Goal: Task Accomplishment & Management: Complete application form

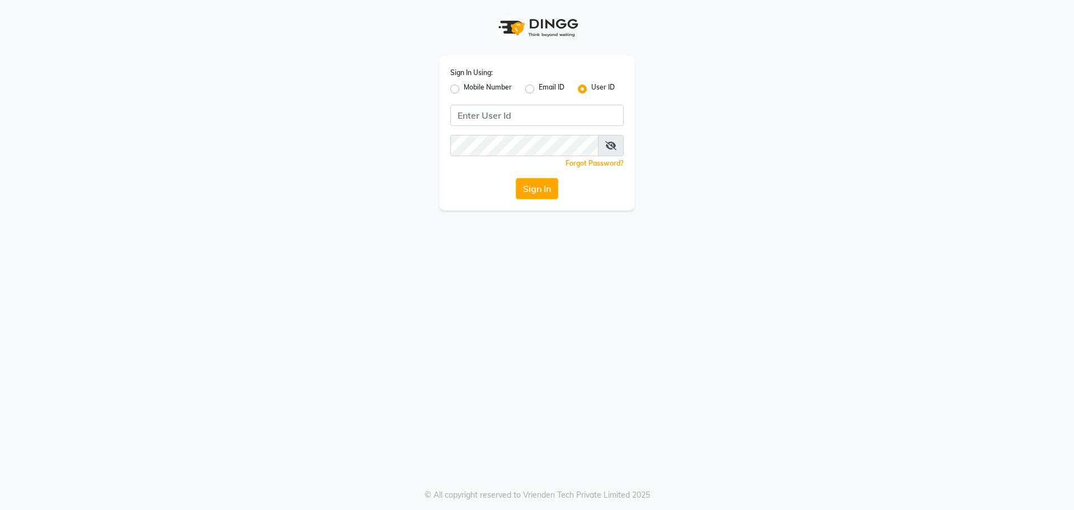
click at [464, 87] on label "Mobile Number" at bounding box center [488, 88] width 48 height 13
click at [464, 87] on input "Mobile Number" at bounding box center [467, 85] width 7 height 7
radio input "true"
radio input "false"
click at [530, 119] on input "Username" at bounding box center [556, 115] width 136 height 21
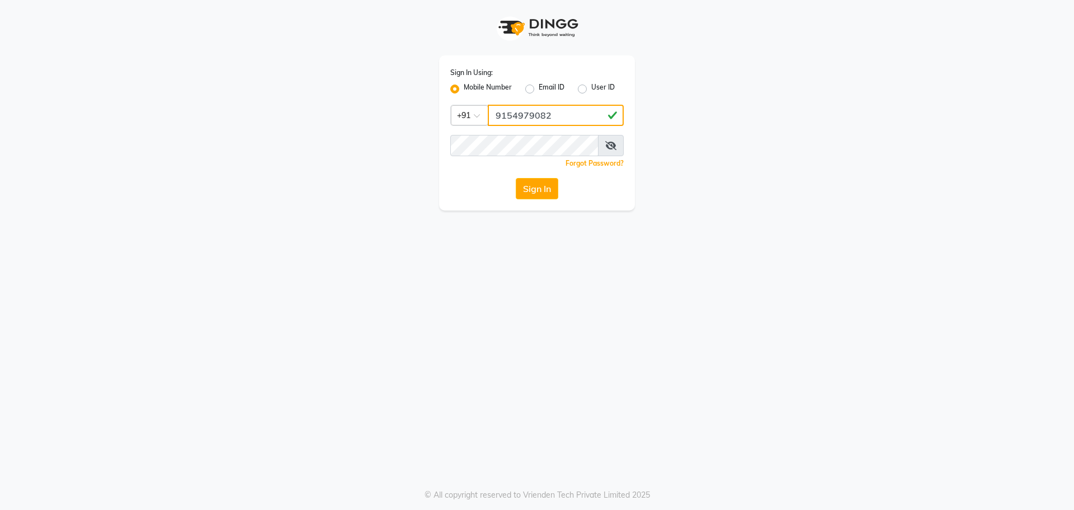
type input "9154979082"
click at [516, 178] on button "Sign In" at bounding box center [537, 188] width 43 height 21
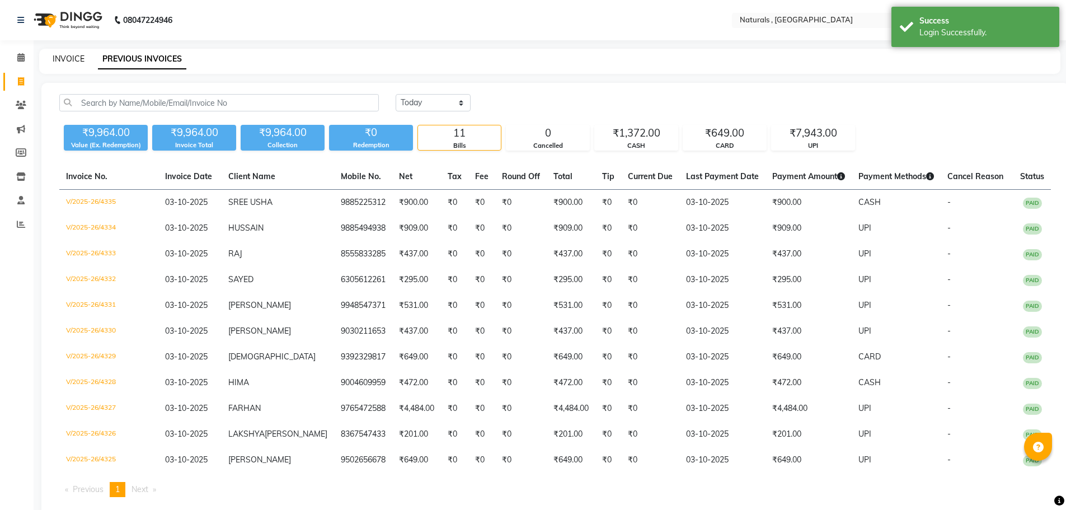
click at [66, 59] on link "INVOICE" at bounding box center [69, 59] width 32 height 10
select select "5818"
select select "service"
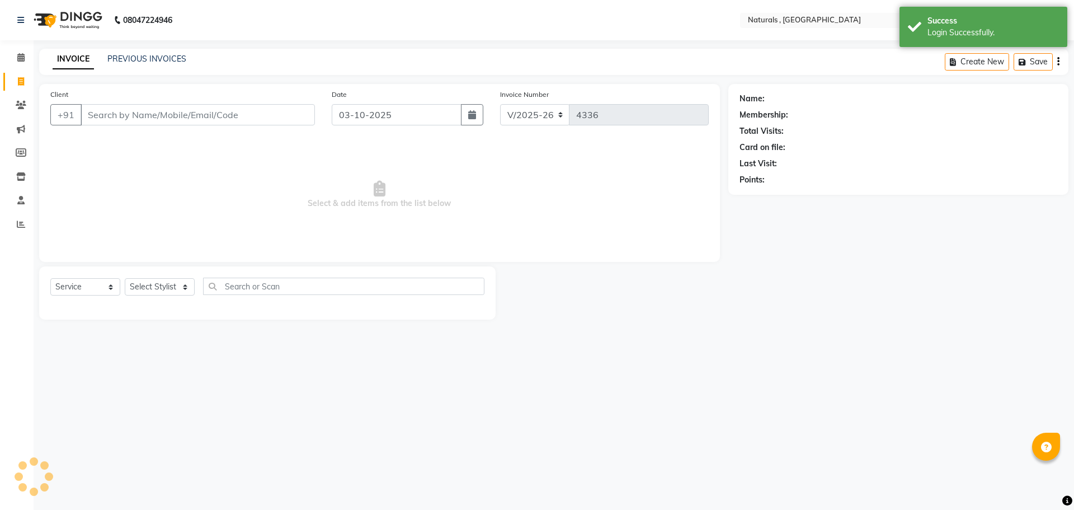
click at [127, 115] on input "Client" at bounding box center [198, 114] width 234 height 21
click at [127, 115] on input "768190" at bounding box center [169, 114] width 177 height 21
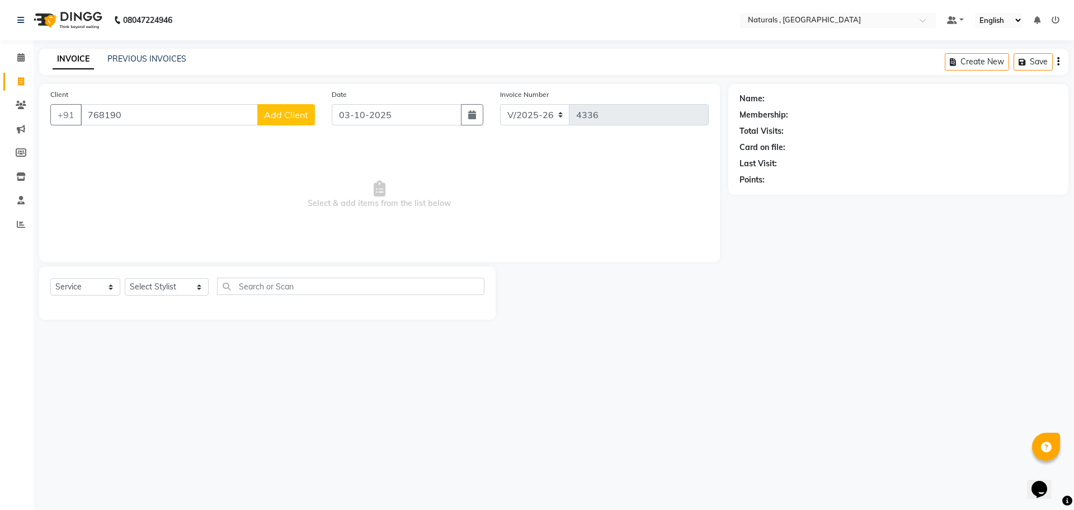
click at [127, 115] on input "768190" at bounding box center [169, 114] width 177 height 21
click at [224, 102] on div "Client [PHONE_NUMBER] Add Client" at bounding box center [182, 111] width 281 height 46
click at [204, 118] on input "7681907681" at bounding box center [169, 114] width 177 height 21
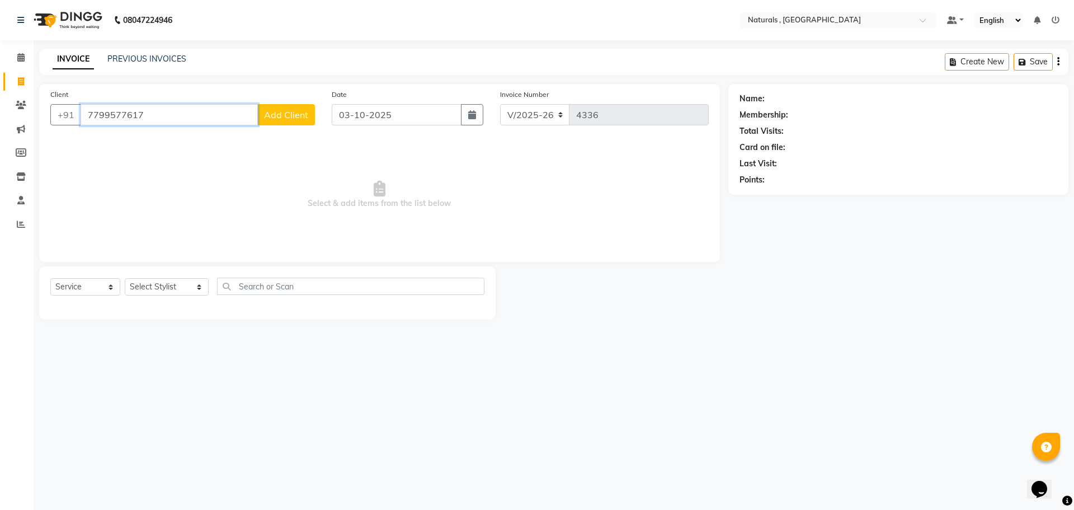
type input "7799577617"
click at [184, 291] on select "Select Stylist ASFIYA (L-3) BHAGYA SHREE GM [PERSON_NAME] (L-2) [PERSON_NAME] (…" at bounding box center [167, 286] width 84 height 17
select select "57907"
click at [125, 278] on select "Select Stylist ASFIYA (L-3) BHAGYA SHREE GM [PERSON_NAME] (L-2) [PERSON_NAME] (…" at bounding box center [167, 286] width 84 height 17
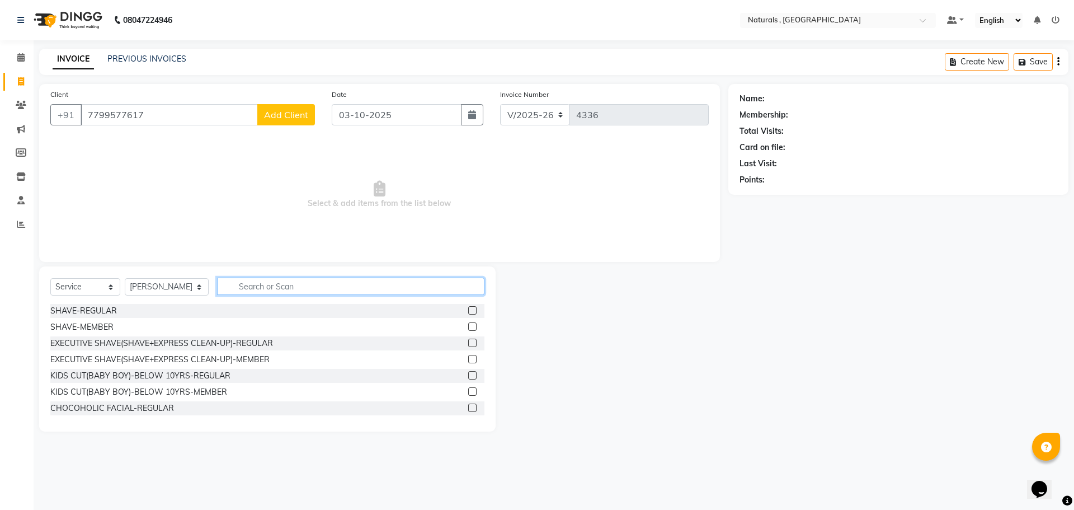
click at [272, 286] on input "text" at bounding box center [351, 286] width 268 height 17
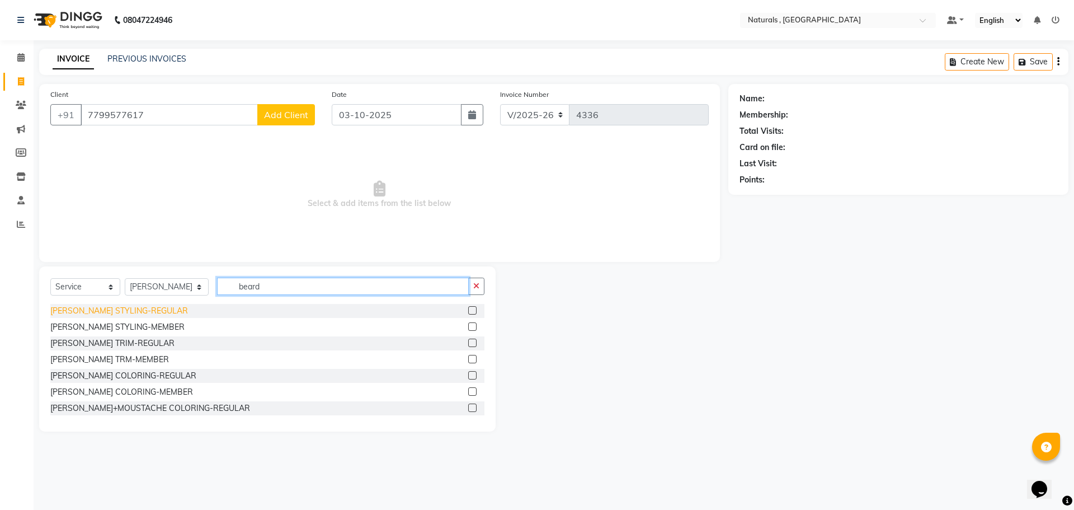
type input "beard"
click at [138, 309] on div "[PERSON_NAME] STYLING-REGULAR" at bounding box center [119, 311] width 138 height 12
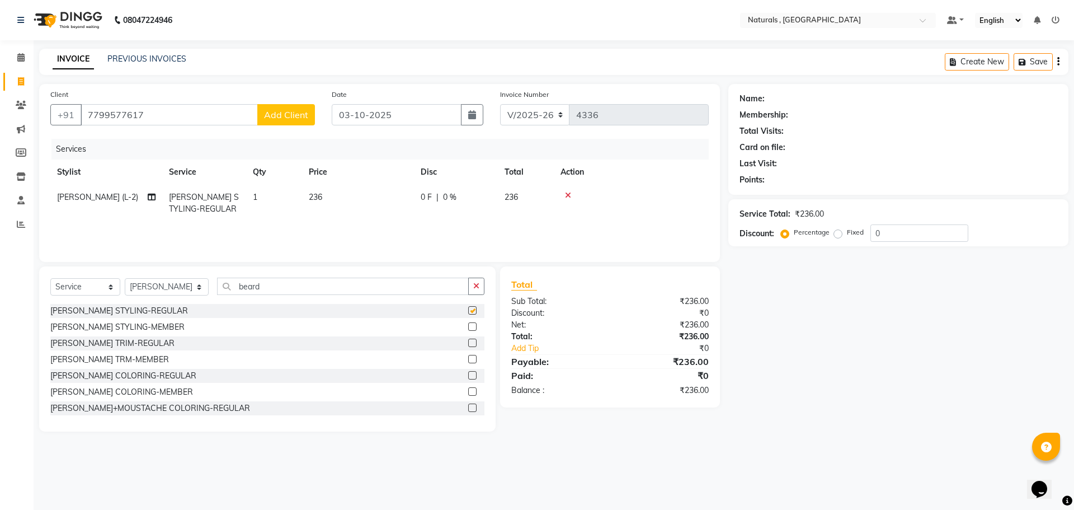
checkbox input "false"
click at [187, 285] on select "Select Stylist ASFIYA (L-3) BHAGYA SHREE GM [PERSON_NAME] (L-2) [PERSON_NAME] (…" at bounding box center [167, 286] width 84 height 17
select select "40710"
click at [125, 278] on select "Select Stylist ASFIYA (L-3) BHAGYA SHREE GM [PERSON_NAME] (L-2) [PERSON_NAME] (…" at bounding box center [167, 286] width 84 height 17
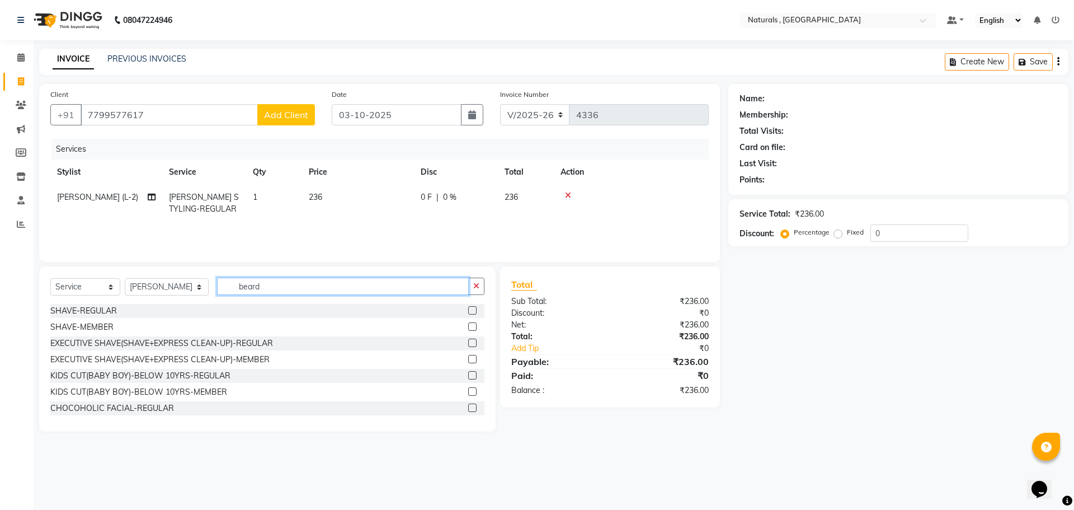
click at [273, 283] on input "beard" at bounding box center [343, 286] width 252 height 17
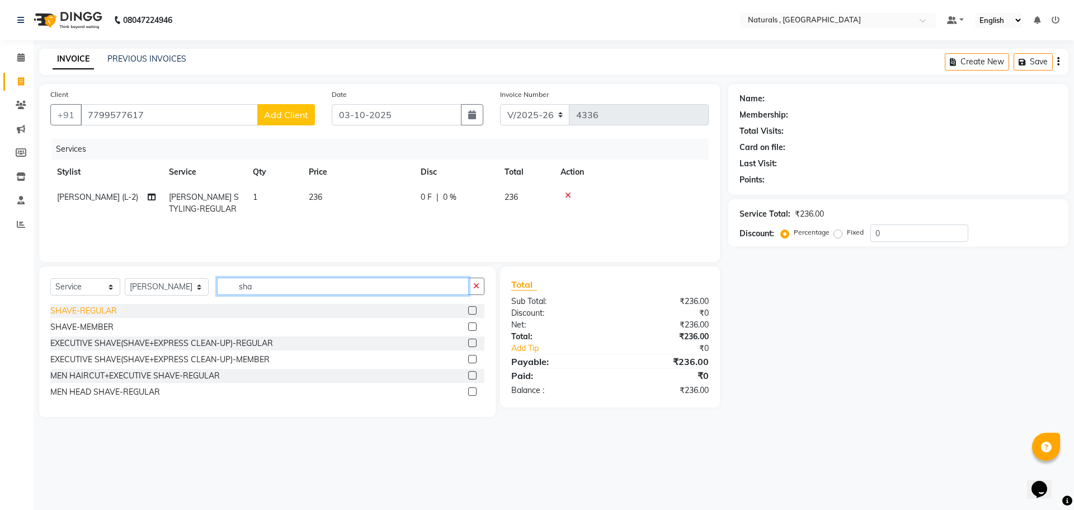
type input "sha"
click at [97, 309] on div "SHAVE-REGULAR" at bounding box center [83, 311] width 67 height 12
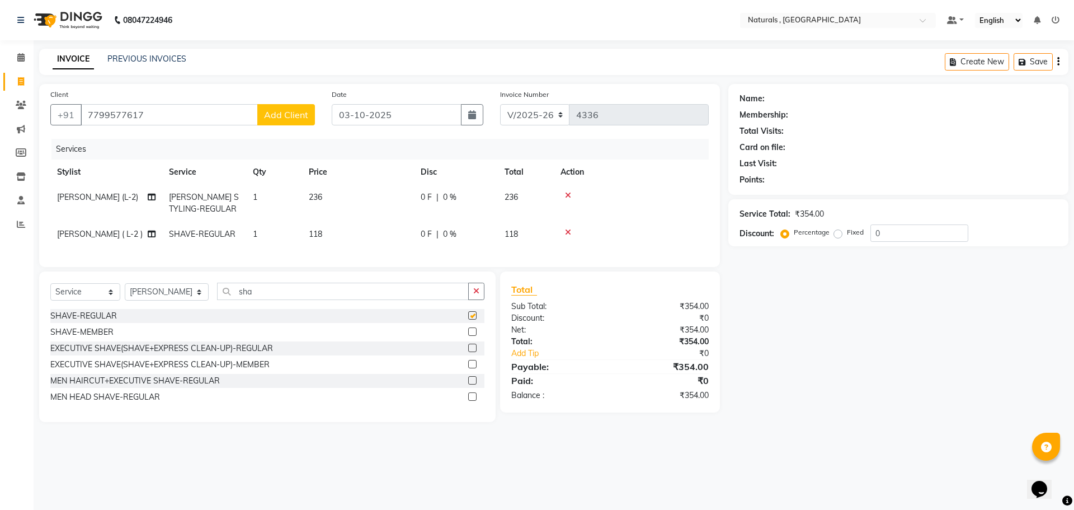
checkbox input "false"
click at [156, 114] on input "7799577617" at bounding box center [169, 114] width 177 height 21
type input "7681907681"
click at [274, 112] on span "Add Client" at bounding box center [286, 114] width 44 height 11
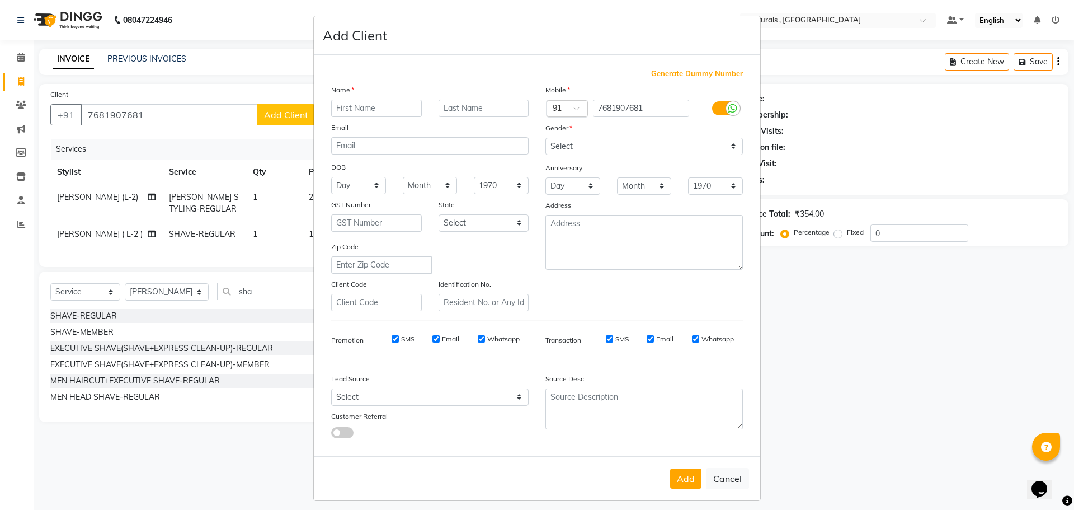
click at [377, 105] on input "text" at bounding box center [376, 108] width 91 height 17
type input "a"
type input "ALI"
click at [591, 148] on select "Select [DEMOGRAPHIC_DATA] [DEMOGRAPHIC_DATA] Other Prefer Not To Say" at bounding box center [645, 146] width 198 height 17
select select "[DEMOGRAPHIC_DATA]"
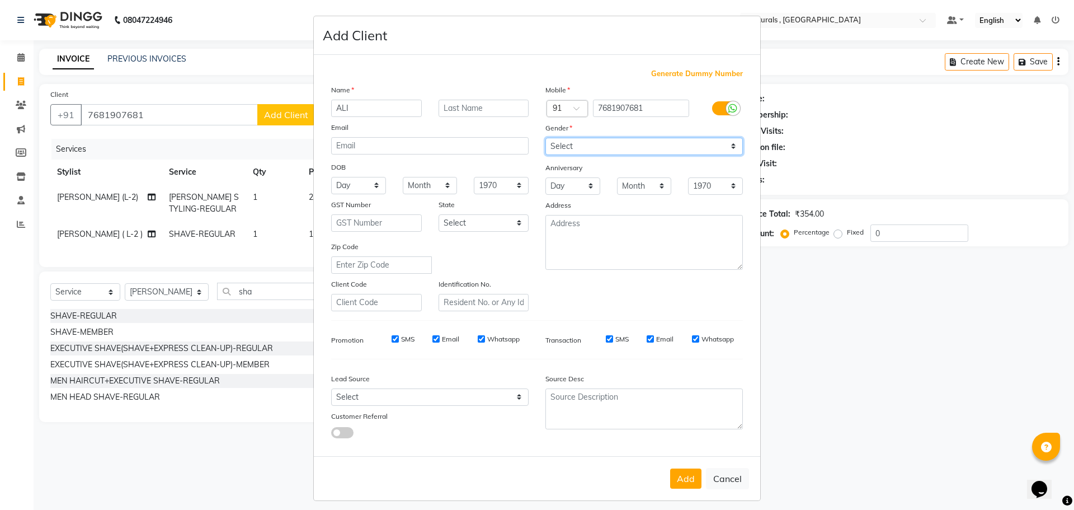
click at [546, 138] on select "Select [DEMOGRAPHIC_DATA] [DEMOGRAPHIC_DATA] Other Prefer Not To Say" at bounding box center [645, 146] width 198 height 17
click at [681, 485] on button "Add" at bounding box center [685, 478] width 31 height 20
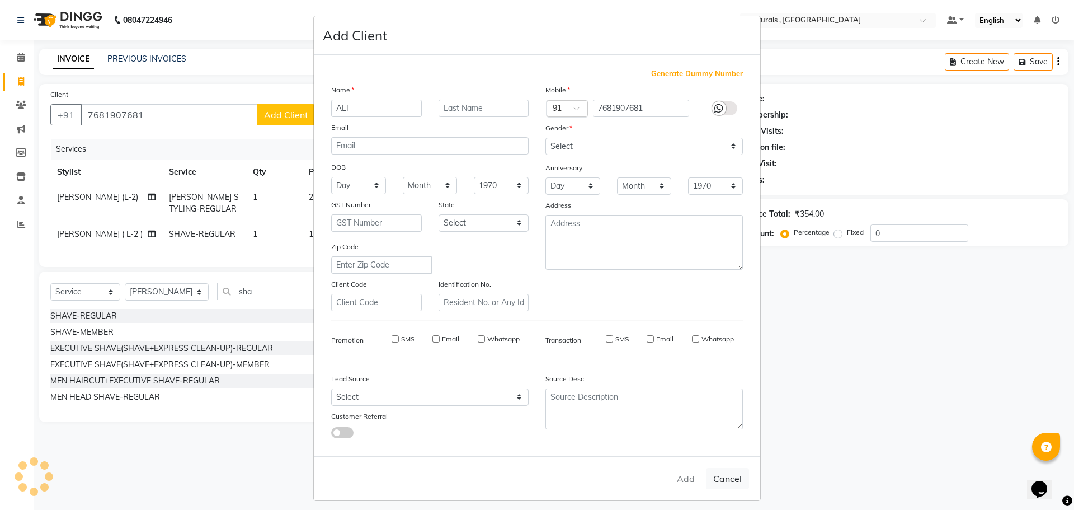
select select
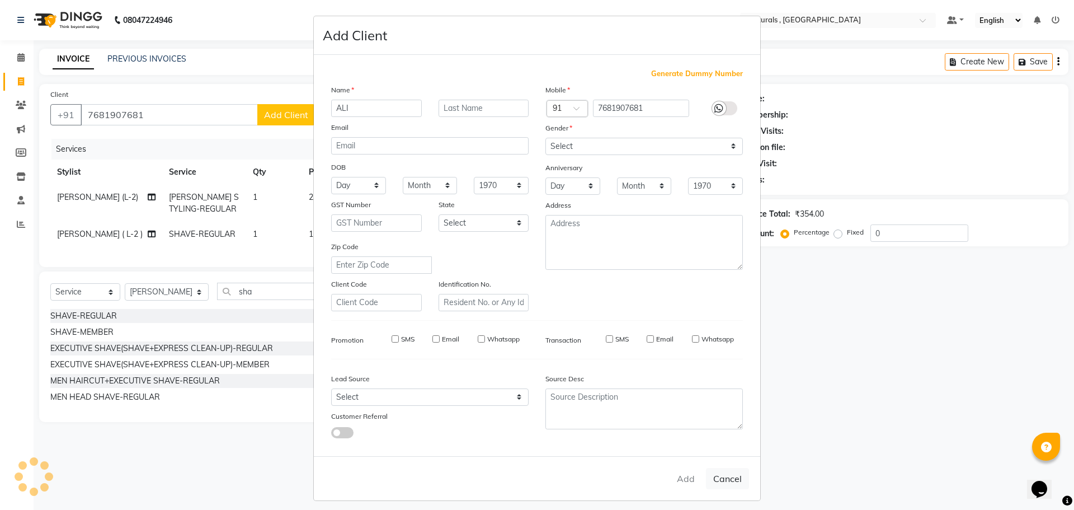
select select
checkbox input "false"
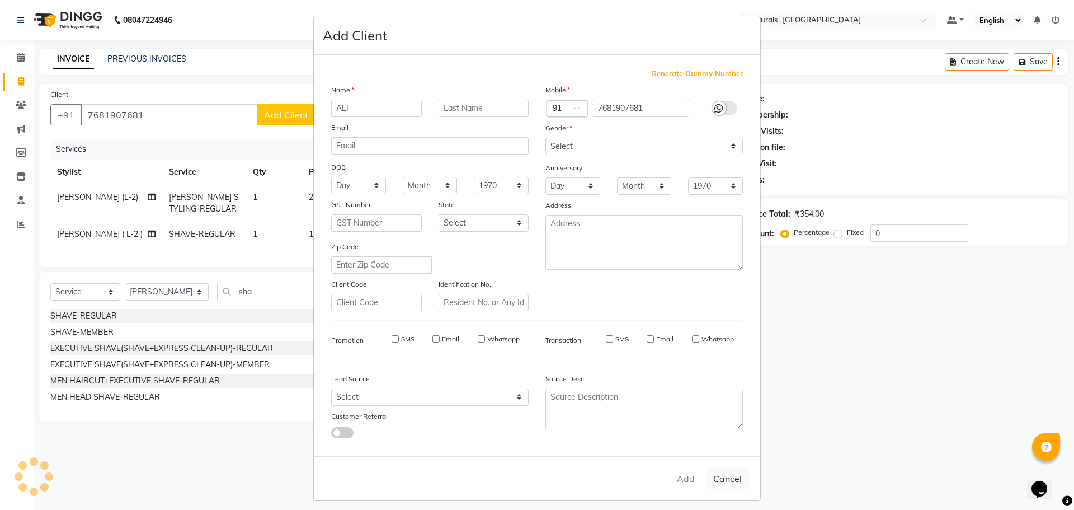
checkbox input "false"
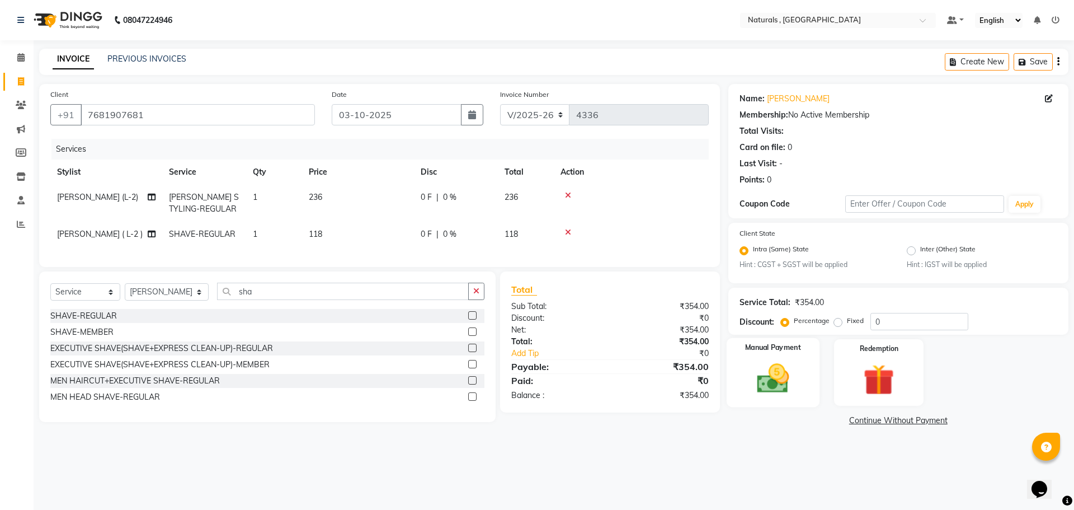
click at [772, 389] on img at bounding box center [773, 378] width 52 height 37
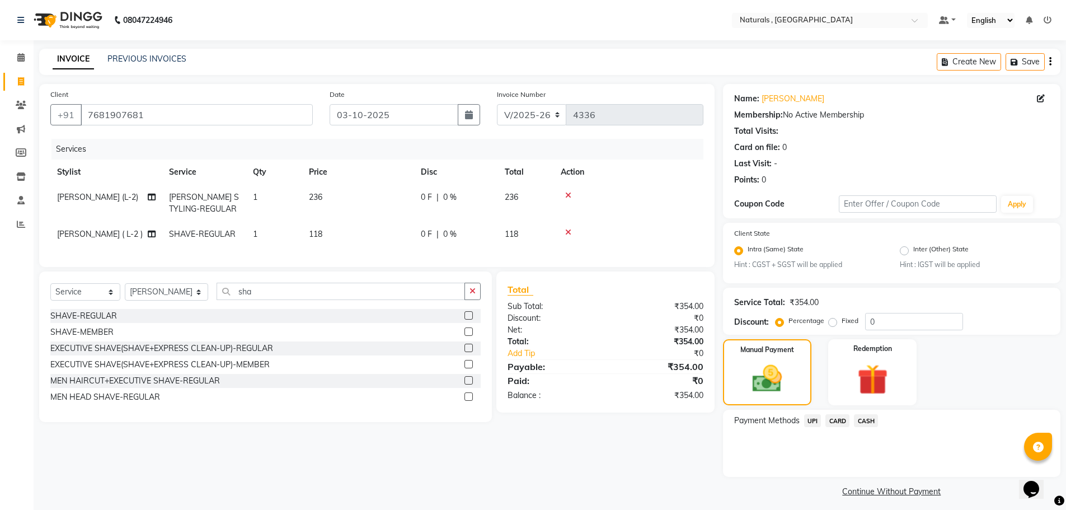
click at [817, 418] on span "UPI" at bounding box center [812, 420] width 17 height 13
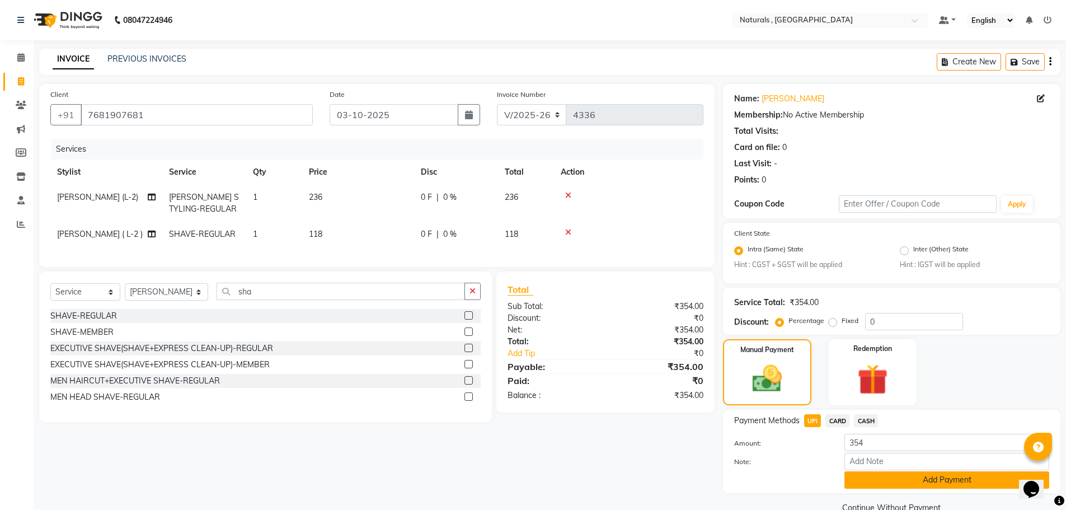
click at [860, 481] on button "Add Payment" at bounding box center [946, 479] width 205 height 17
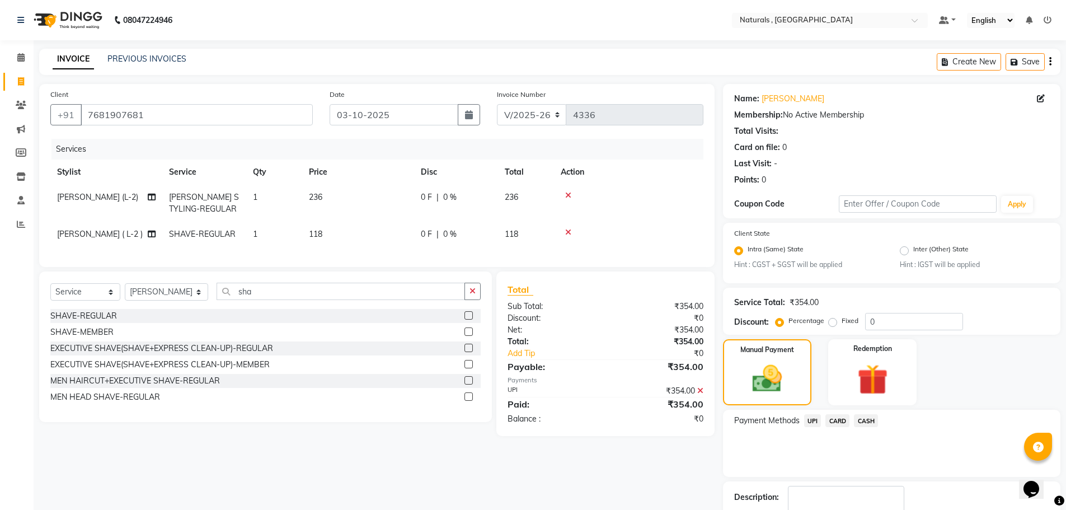
scroll to position [70, 0]
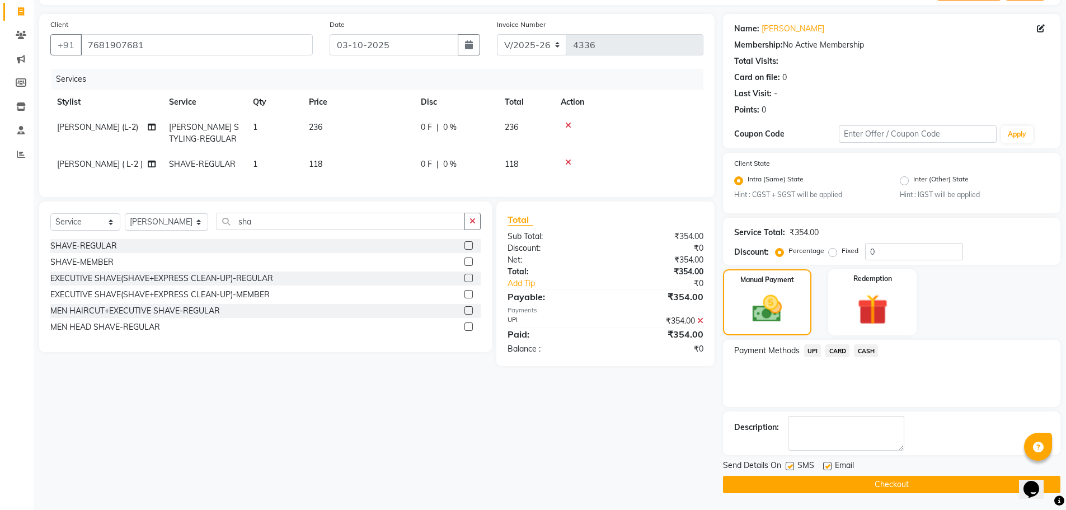
click at [854, 483] on button "Checkout" at bounding box center [891, 484] width 337 height 17
